Goal: Task Accomplishment & Management: Use online tool/utility

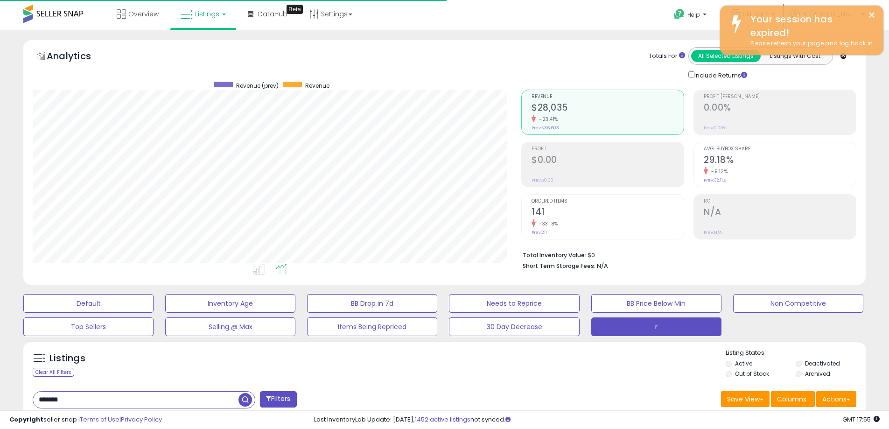
select select "**"
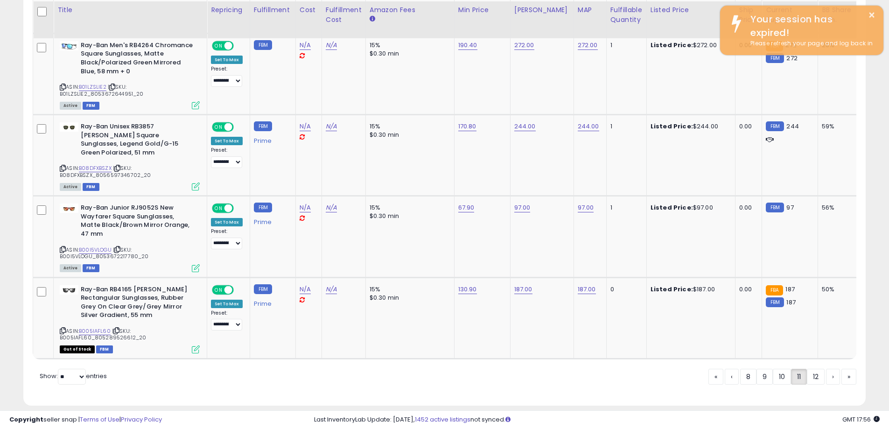
scroll to position [3857, 0]
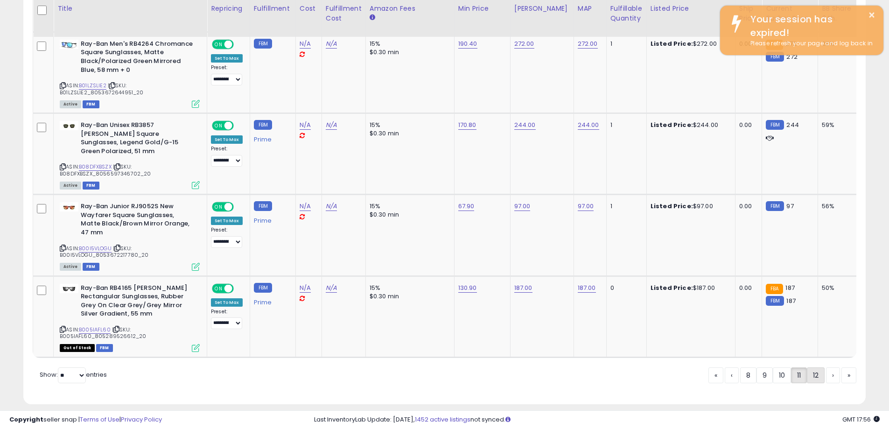
click at [811, 368] on link "12" at bounding box center [815, 375] width 18 height 16
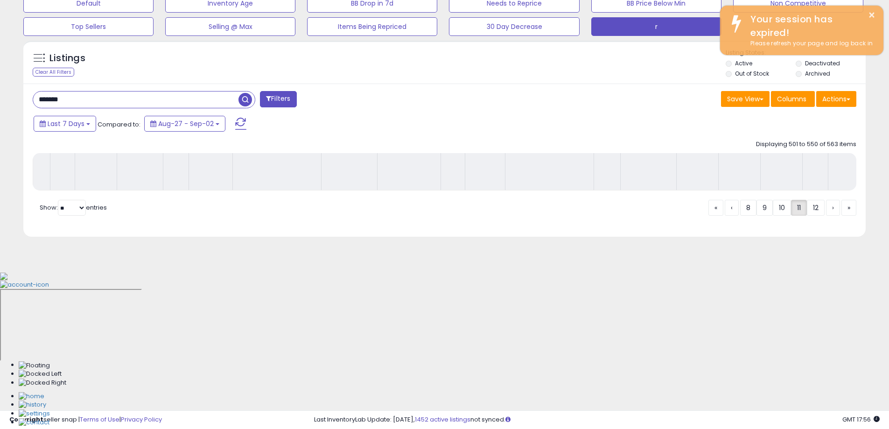
scroll to position [150, 0]
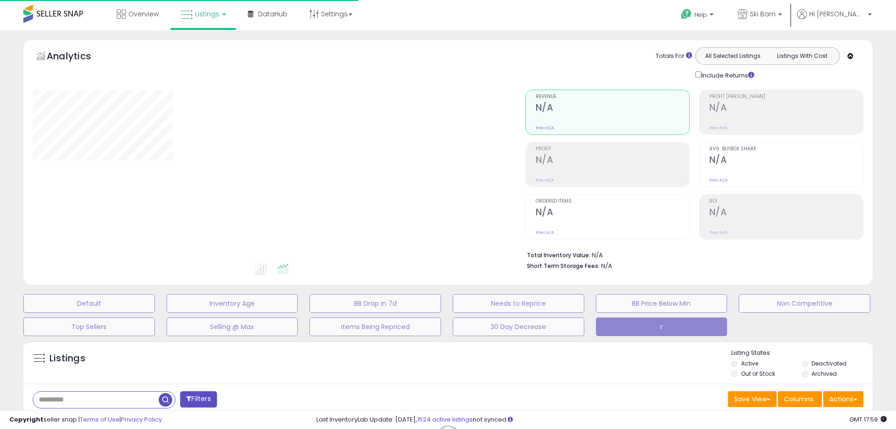
type input "*******"
select select "**"
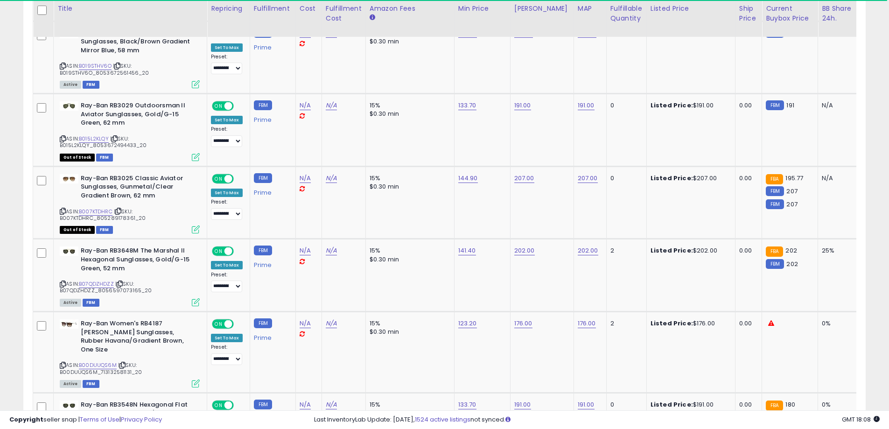
scroll to position [3831, 0]
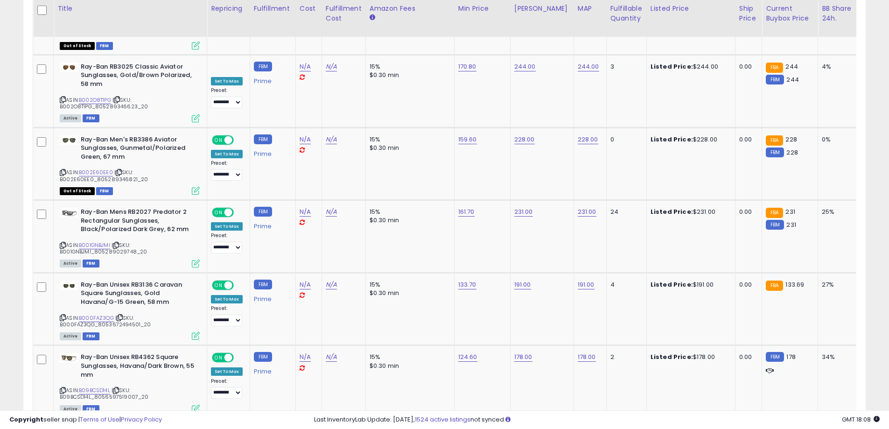
click at [820, 428] on link "5" at bounding box center [816, 436] width 16 height 16
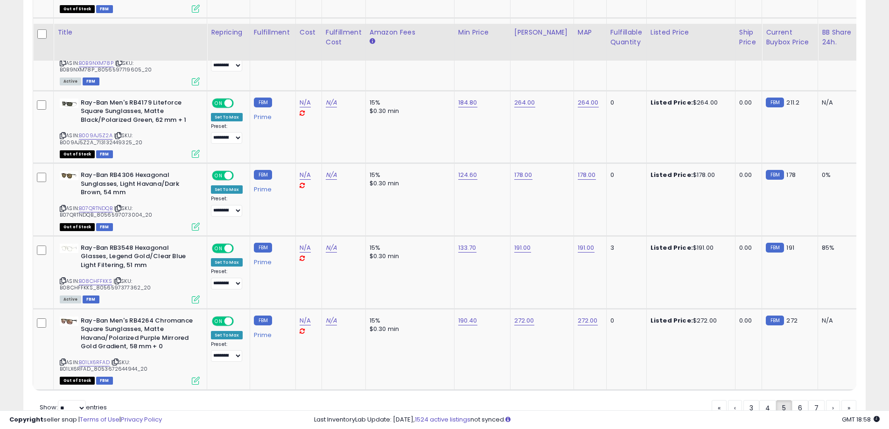
scroll to position [3848, 0]
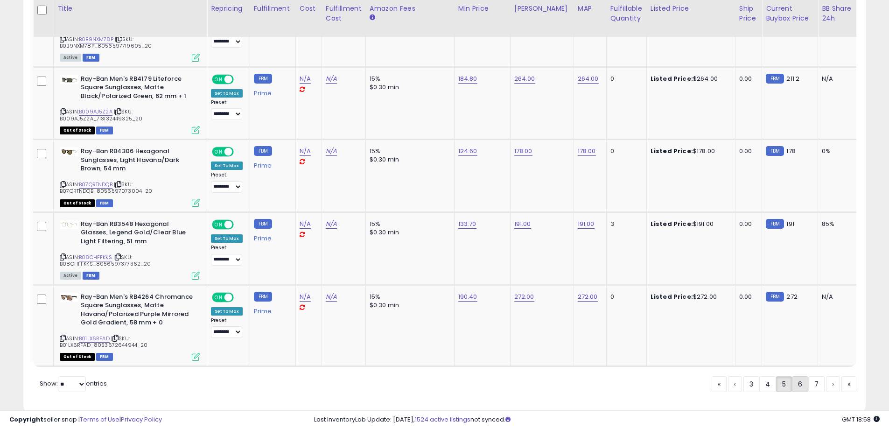
click at [798, 376] on link "6" at bounding box center [800, 384] width 16 height 16
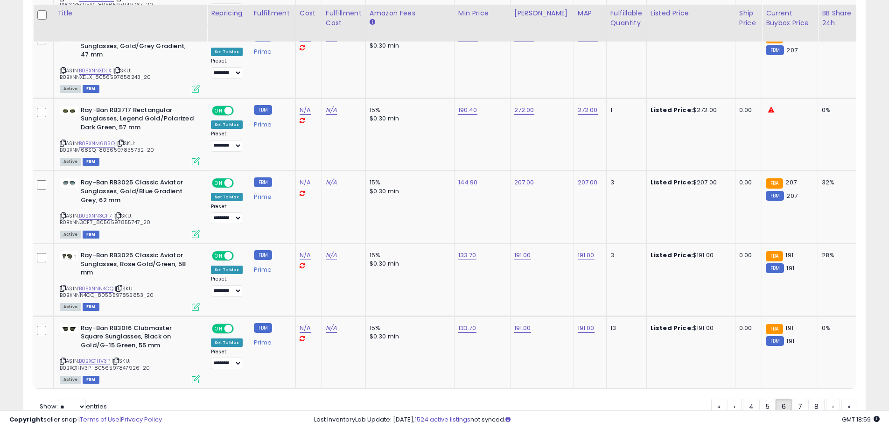
scroll to position [3839, 0]
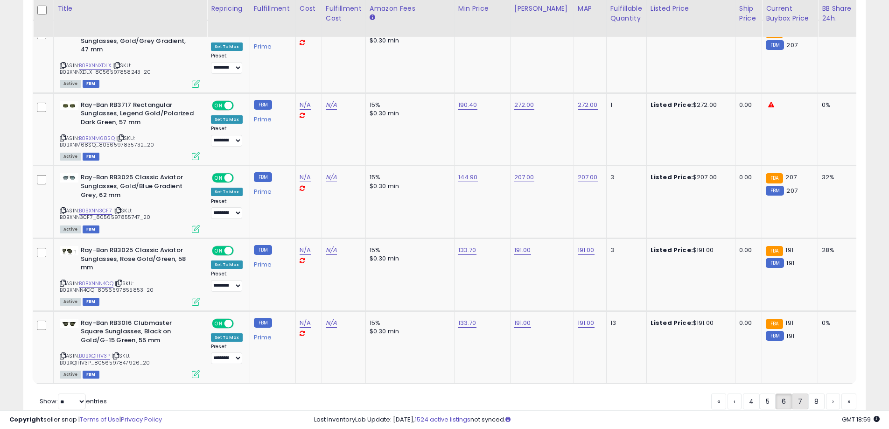
click at [802, 393] on link "7" at bounding box center [800, 401] width 16 height 16
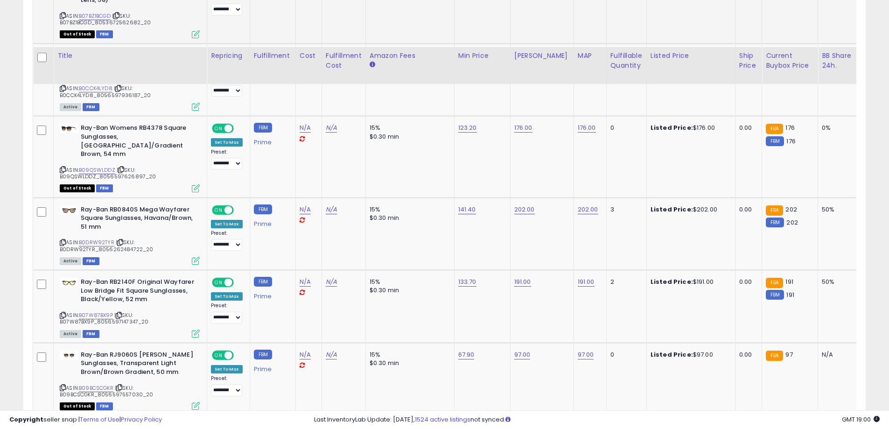
scroll to position [3874, 0]
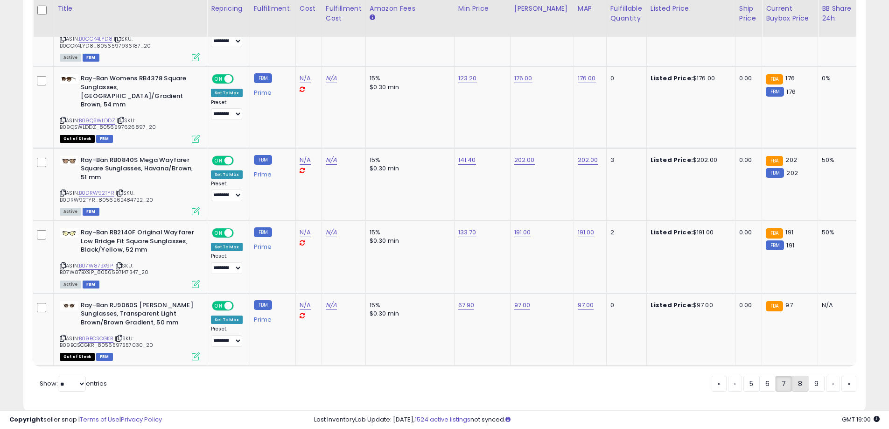
click at [794, 375] on link "8" at bounding box center [800, 383] width 16 height 16
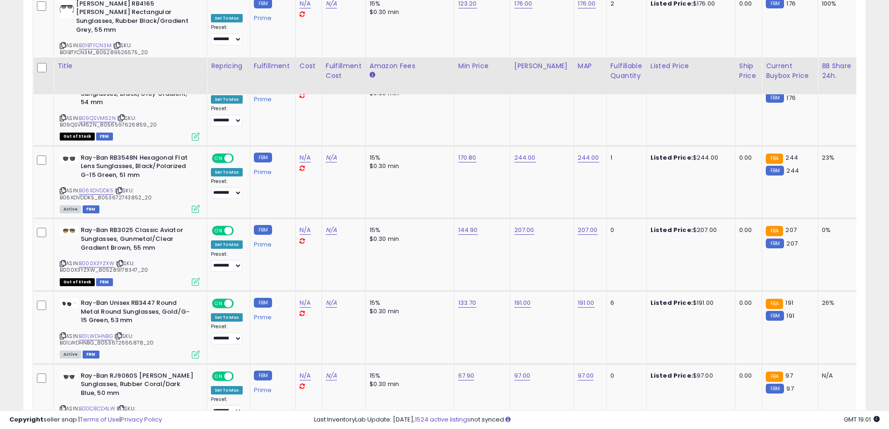
scroll to position [3787, 0]
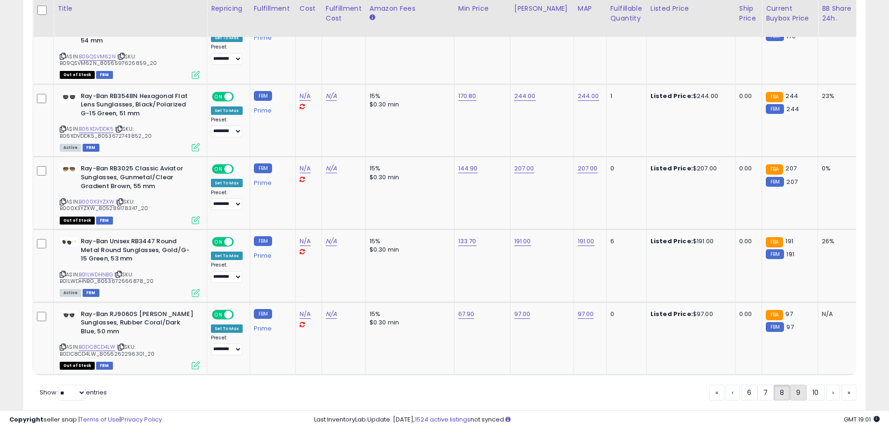
click at [794, 384] on link "9" at bounding box center [798, 392] width 16 height 16
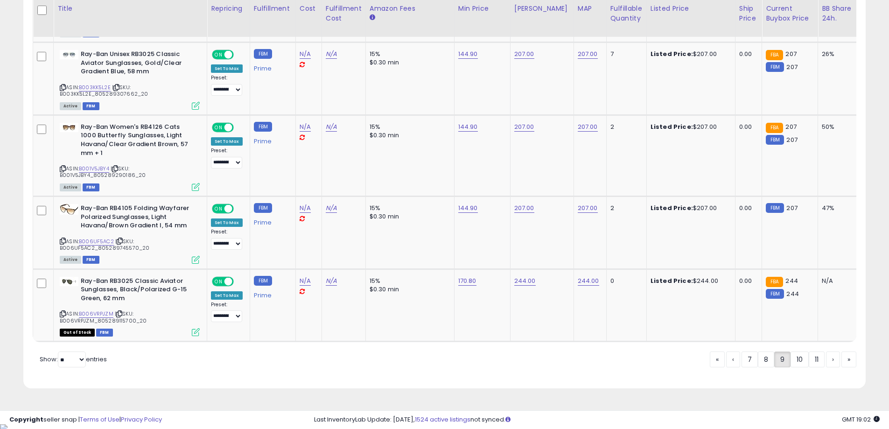
scroll to position [3883, 0]
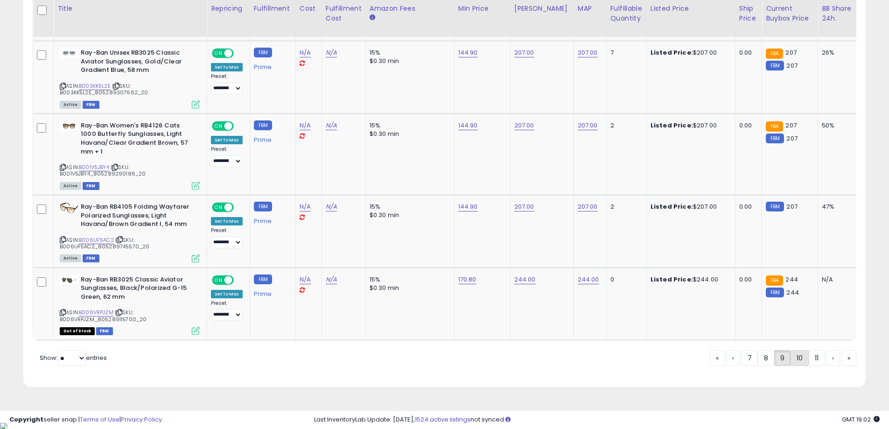
click at [798, 362] on link "10" at bounding box center [799, 358] width 18 height 16
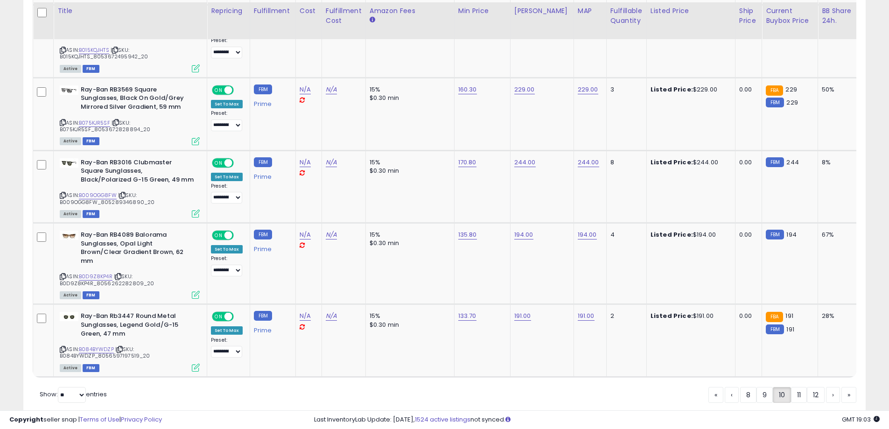
scroll to position [3814, 0]
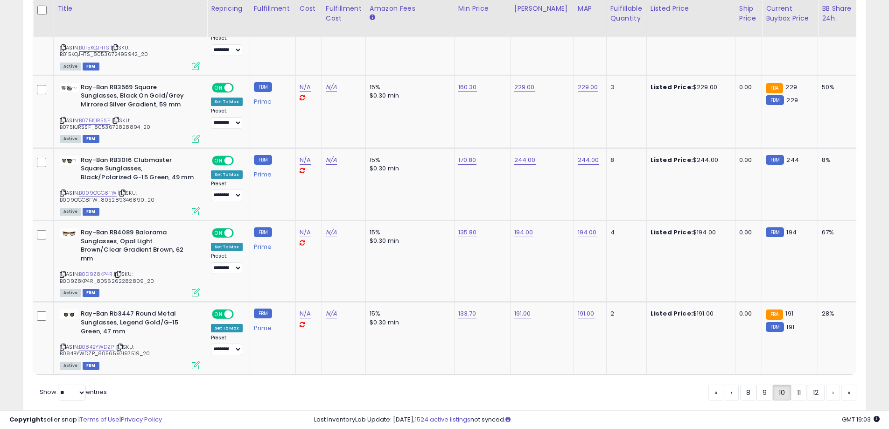
click at [797, 384] on link "11" at bounding box center [799, 392] width 16 height 16
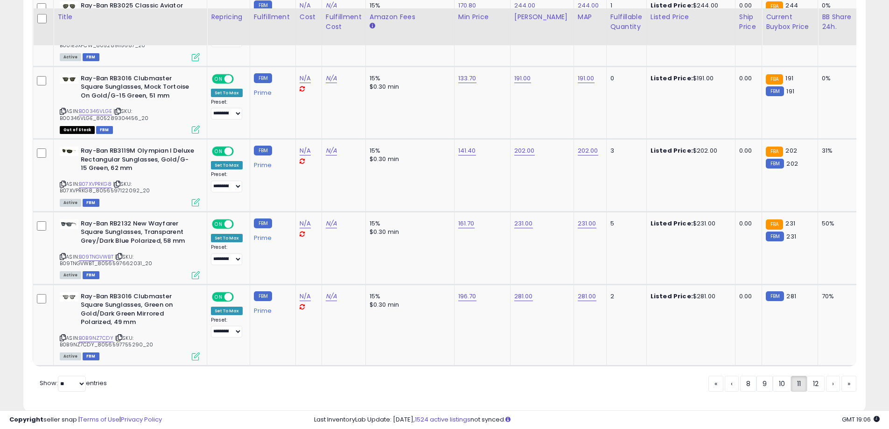
scroll to position [3857, 0]
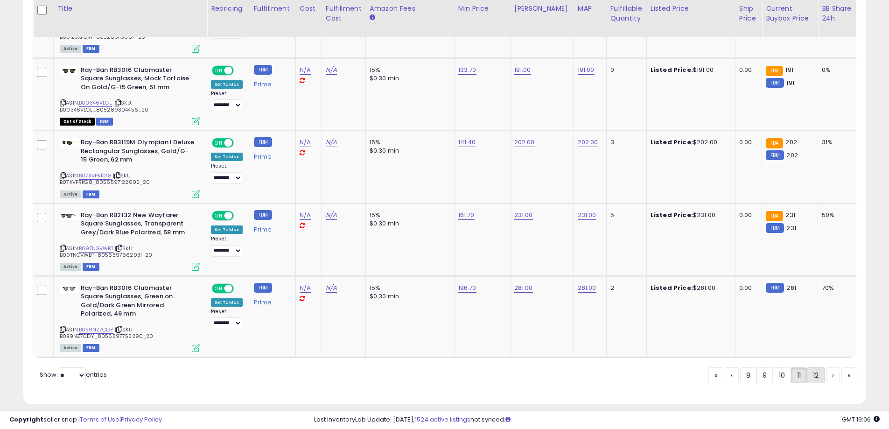
click at [813, 369] on link "12" at bounding box center [815, 375] width 18 height 16
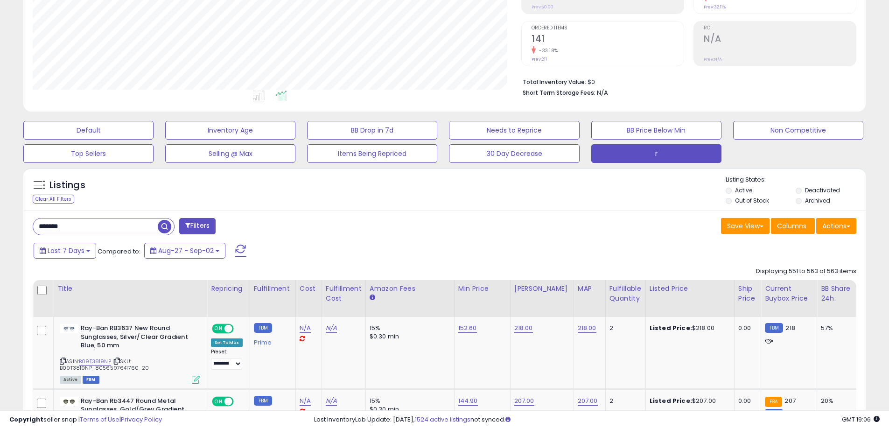
scroll to position [169, 0]
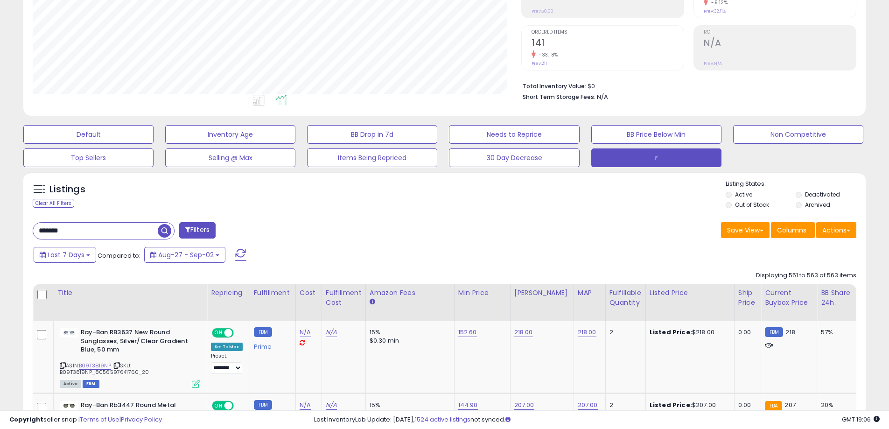
click at [426, 205] on div "Listings Clear All Filters Listing States:" at bounding box center [444, 196] width 842 height 32
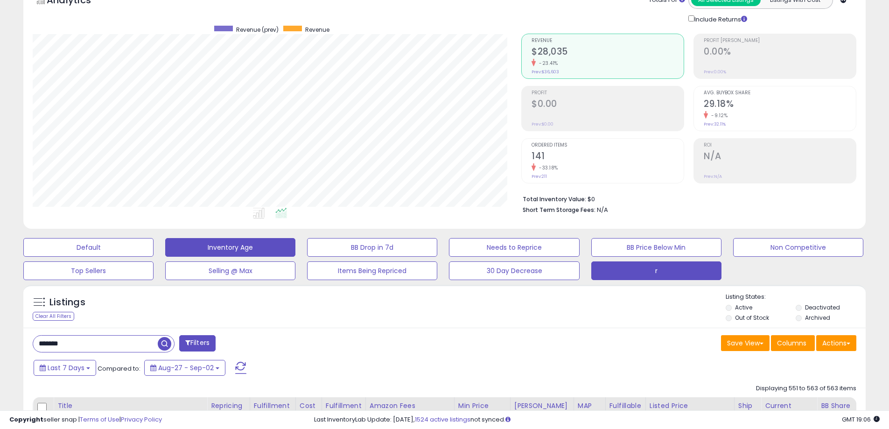
scroll to position [0, 0]
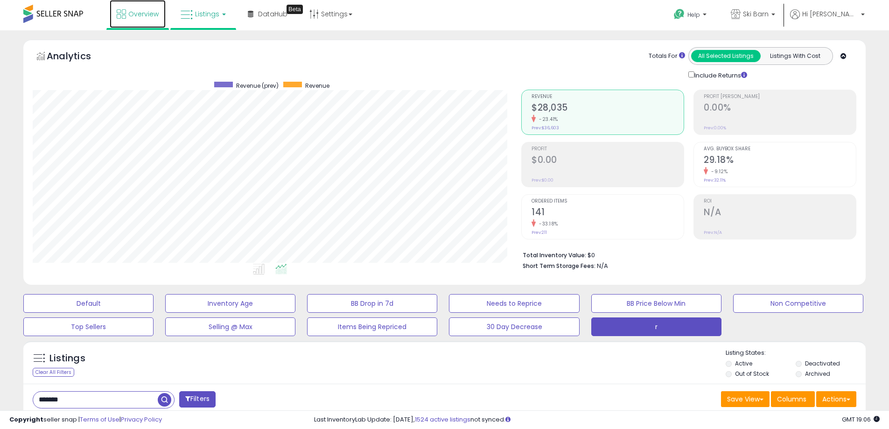
click at [121, 20] on link "Overview" at bounding box center [138, 14] width 56 height 28
